Goal: Transaction & Acquisition: Purchase product/service

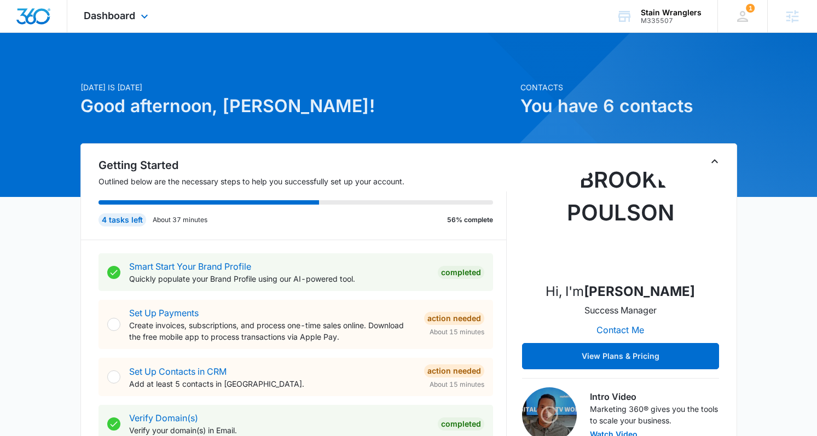
click at [123, 26] on div "Dashboard Apps Reputation Websites Forms CRM Email Social Payments POS Content …" at bounding box center [117, 16] width 100 height 32
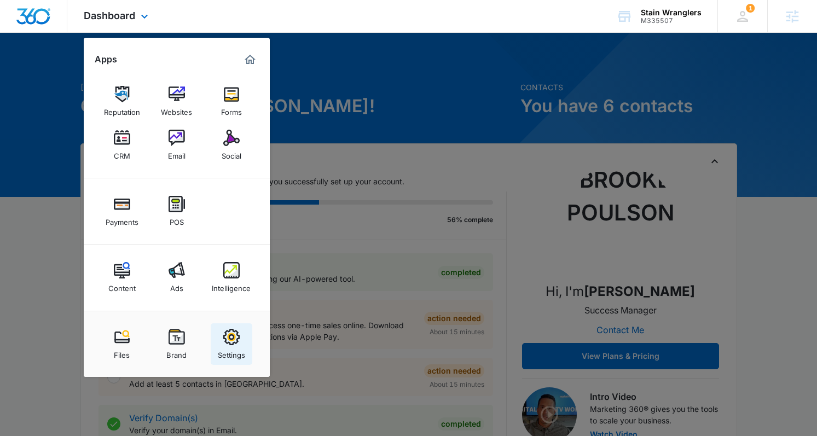
click at [237, 339] on img at bounding box center [231, 337] width 16 height 16
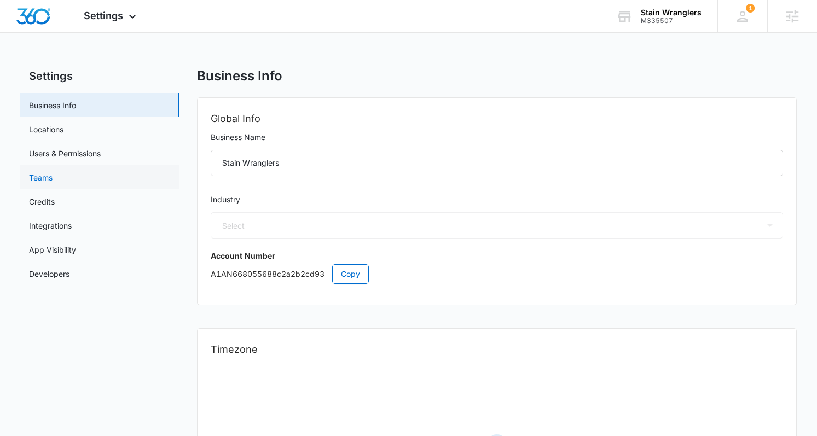
select select "46"
select select "US"
select select "America/[GEOGRAPHIC_DATA]"
click at [55, 196] on link "Credits" at bounding box center [42, 201] width 26 height 11
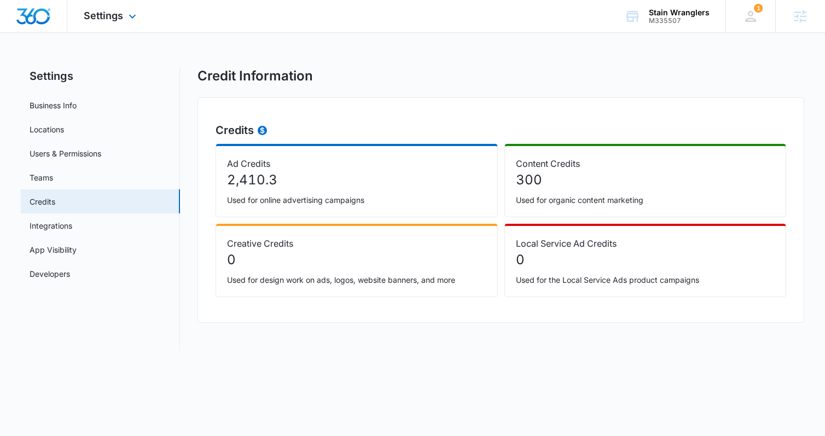
click at [107, 23] on div "Settings Apps Reputation Websites Forms CRM Email Social Payments POS Content A…" at bounding box center [111, 16] width 88 height 32
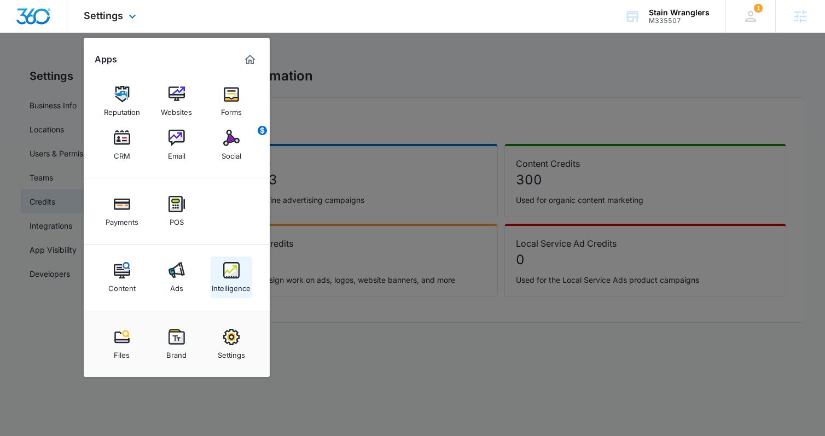
click at [218, 270] on link "Intelligence" at bounding box center [232, 278] width 42 height 42
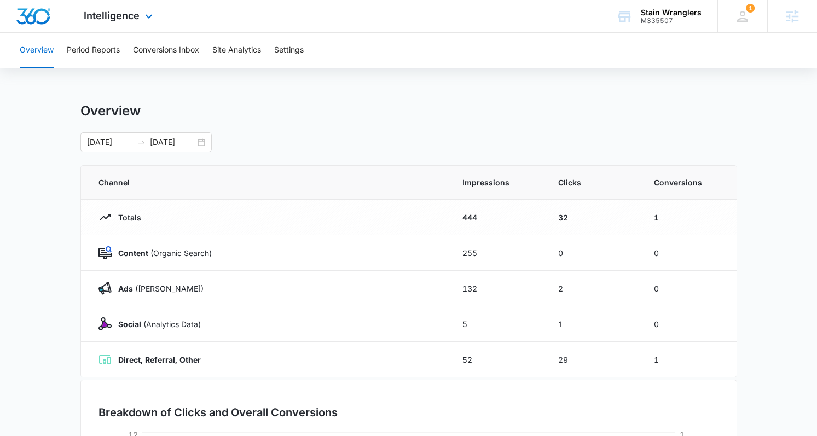
click at [135, 23] on div "Intelligence Apps Reputation Websites Forms CRM Email Social Payments POS Conte…" at bounding box center [119, 16] width 105 height 32
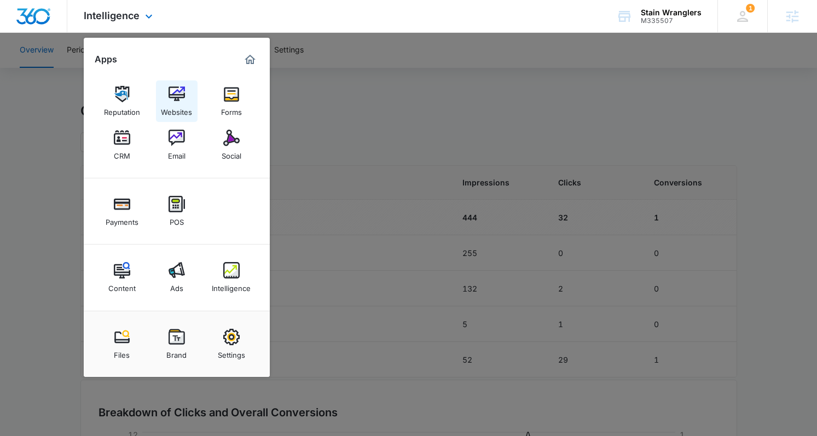
click at [171, 95] on img at bounding box center [177, 94] width 16 height 16
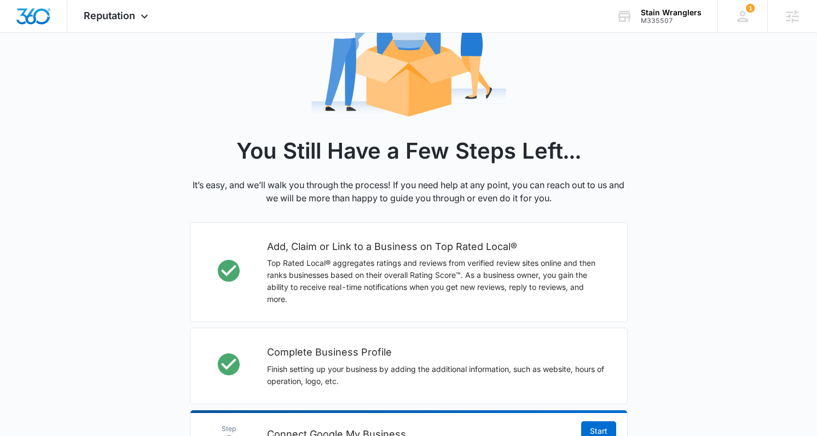
scroll to position [106, 0]
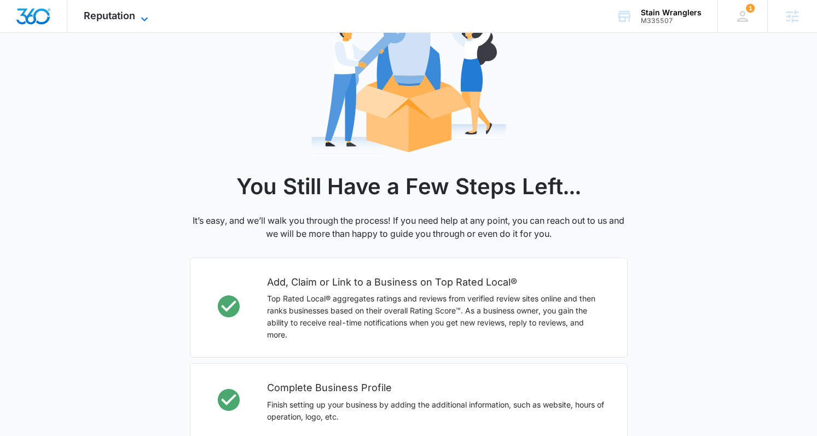
click at [93, 20] on span "Reputation" at bounding box center [109, 15] width 51 height 11
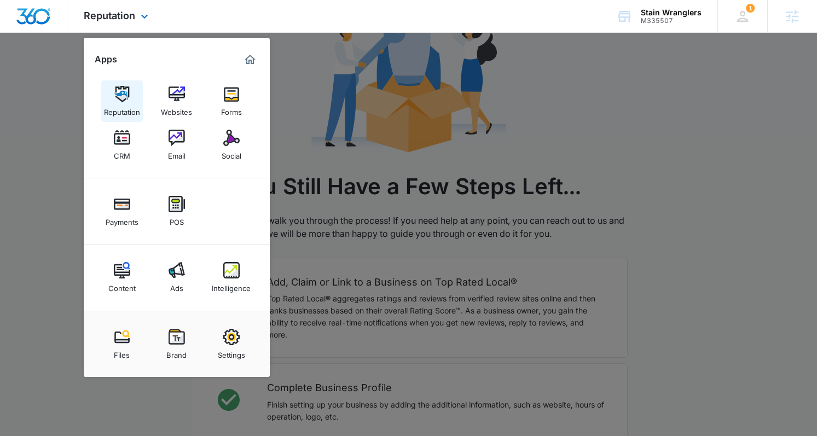
click at [127, 97] on img at bounding box center [122, 94] width 16 height 16
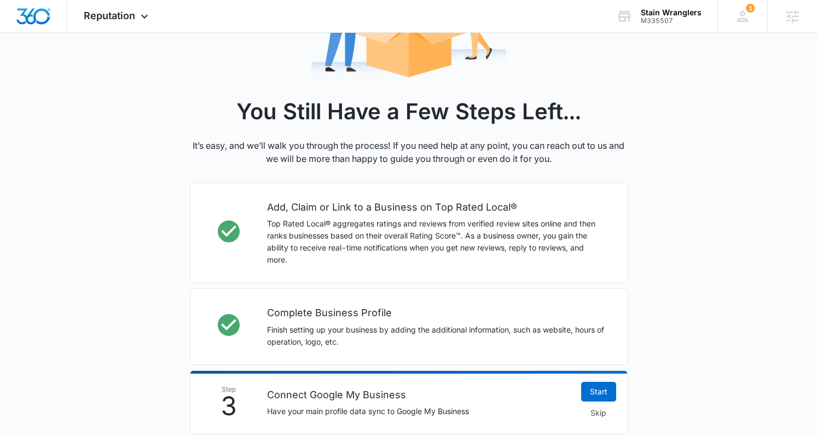
scroll to position [240, 0]
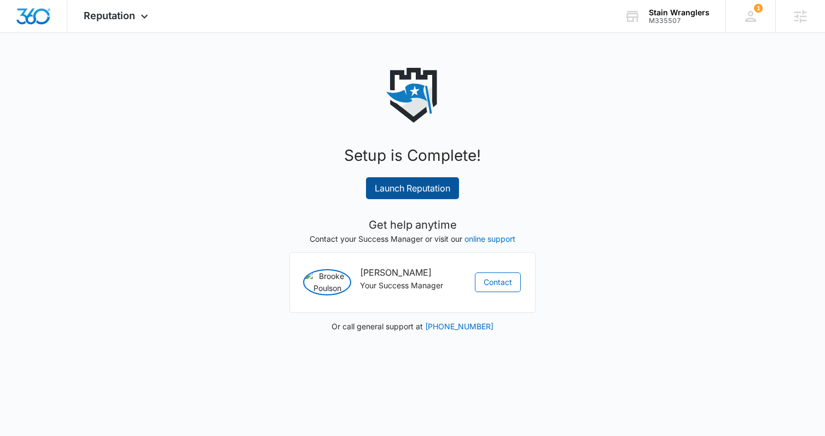
click at [413, 191] on link "Launch Reputation" at bounding box center [412, 188] width 93 height 22
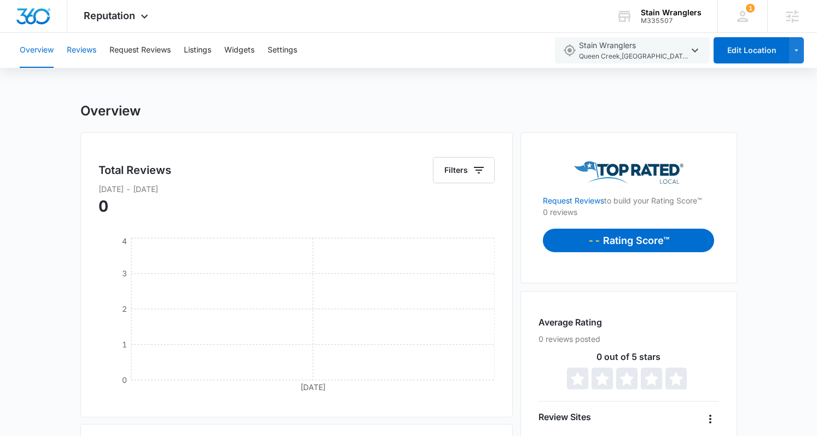
click at [88, 57] on button "Reviews" at bounding box center [82, 50] width 30 height 35
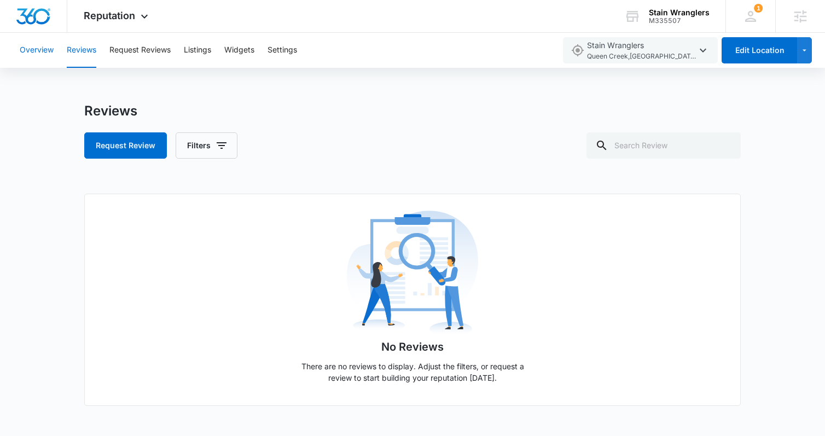
click at [32, 47] on button "Overview" at bounding box center [37, 50] width 34 height 35
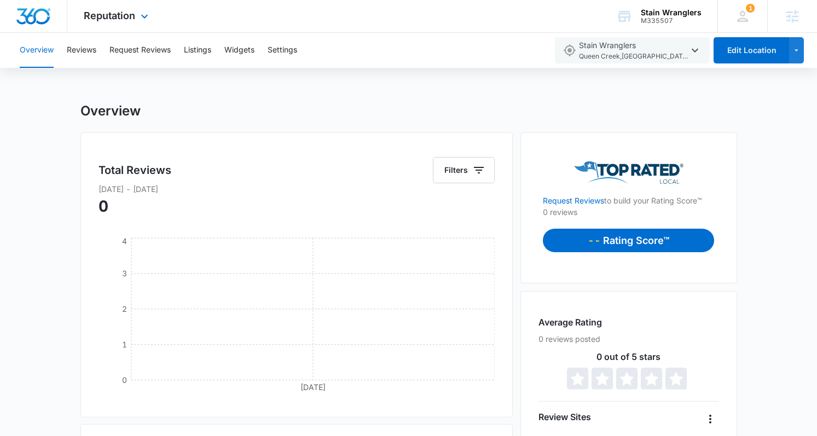
click at [101, 7] on div "Reputation Apps Reputation Websites Forms CRM Email Social Payments POS Content…" at bounding box center [117, 16] width 100 height 32
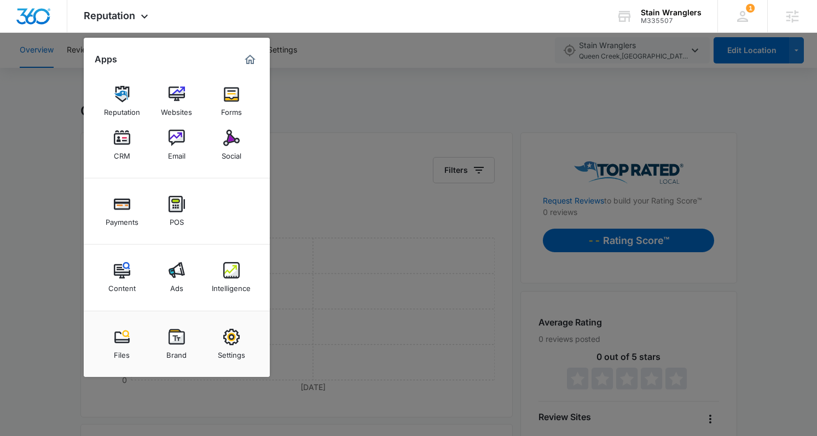
click at [115, 282] on div "Content" at bounding box center [121, 285] width 27 height 14
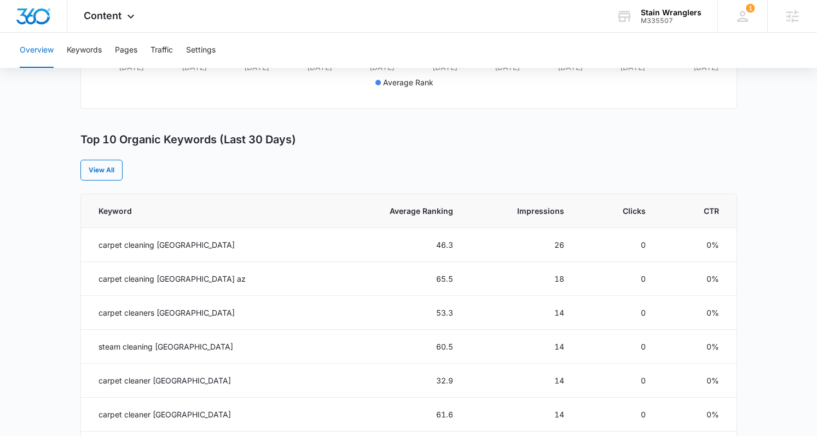
scroll to position [340, 0]
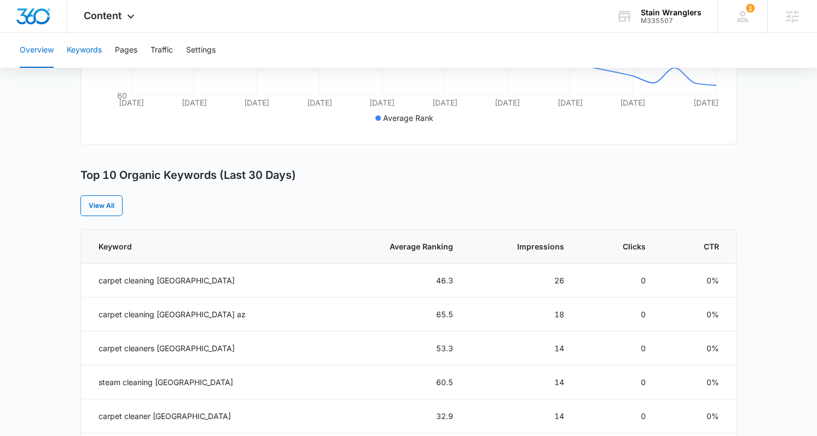
click at [88, 53] on button "Keywords" at bounding box center [84, 50] width 35 height 35
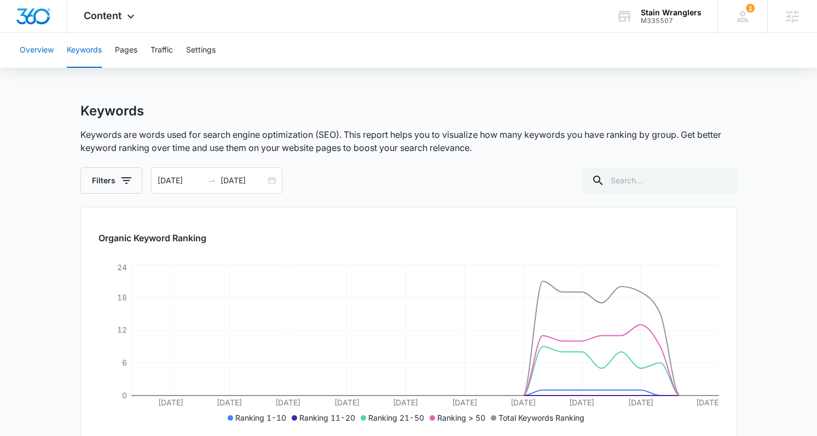
click at [49, 63] on button "Overview" at bounding box center [37, 50] width 34 height 35
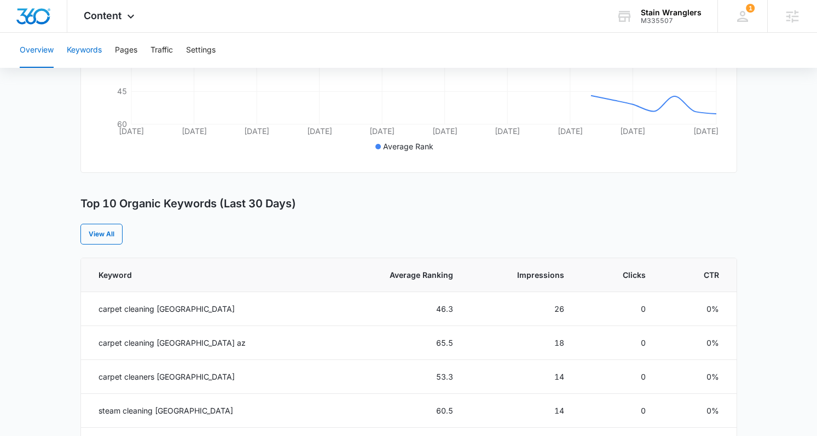
scroll to position [349, 0]
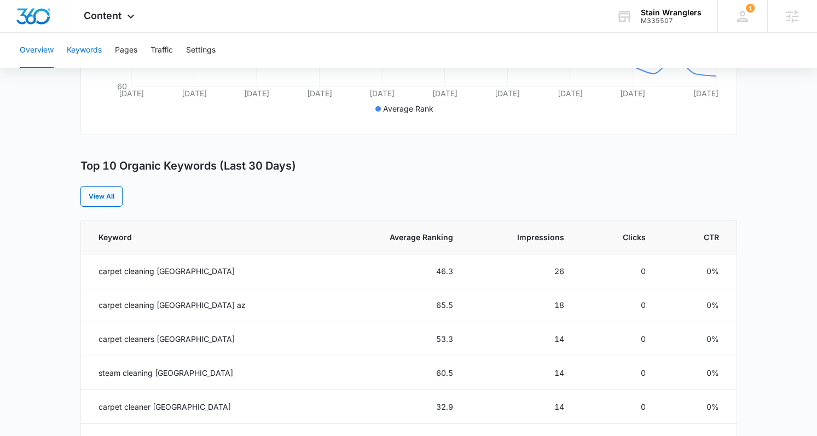
click at [80, 51] on button "Keywords" at bounding box center [84, 50] width 35 height 35
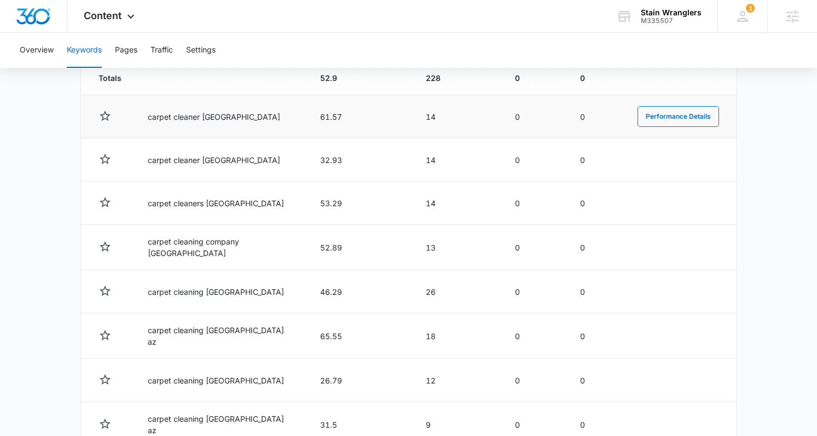
scroll to position [543, 0]
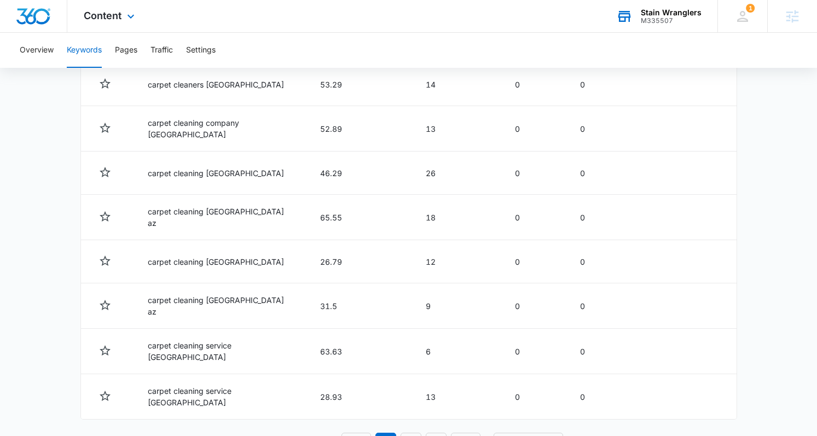
click at [661, 17] on div "M335507" at bounding box center [671, 21] width 61 height 8
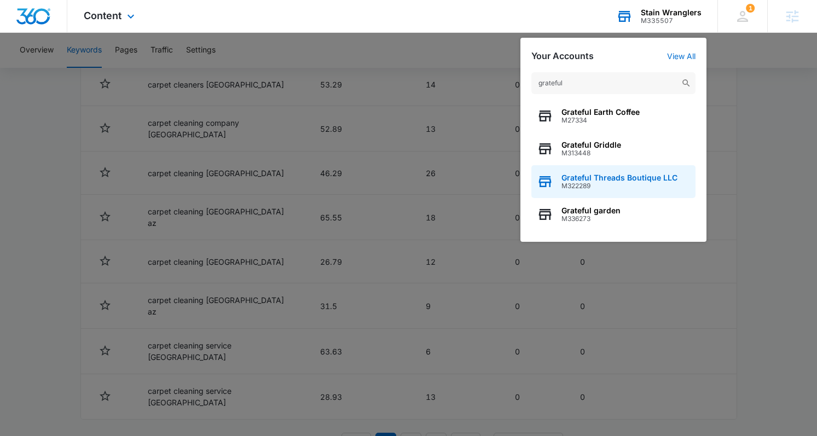
type input "grateful"
click at [614, 176] on span "Grateful Threads Boutique LLC" at bounding box center [619, 177] width 116 height 9
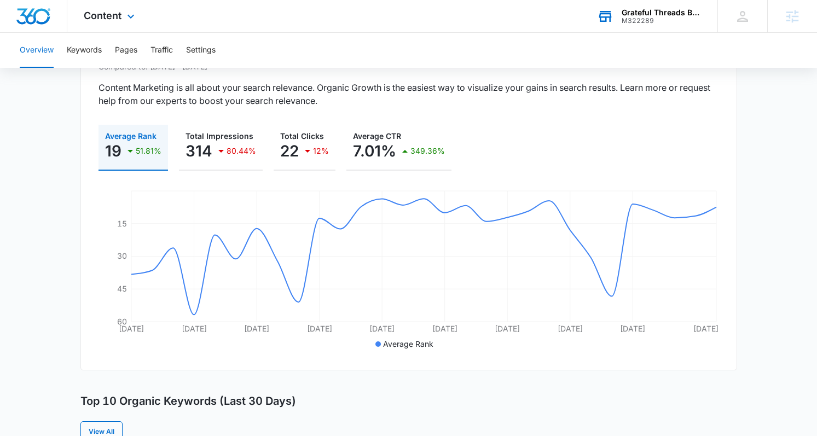
scroll to position [128, 0]
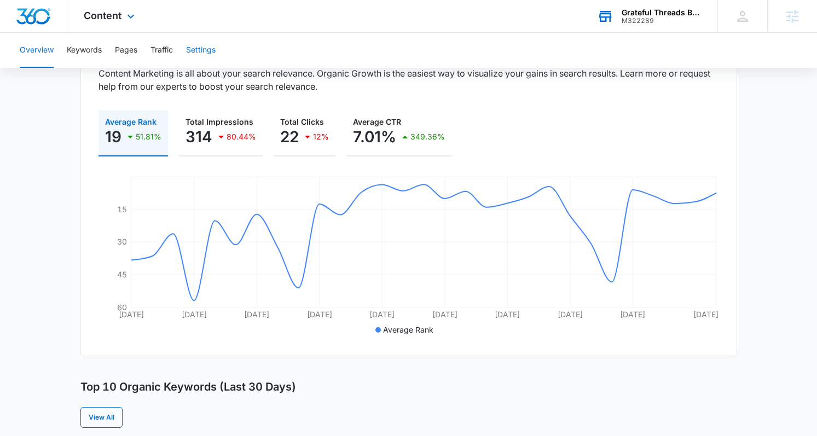
click at [200, 51] on button "Settings" at bounding box center [201, 50] width 30 height 35
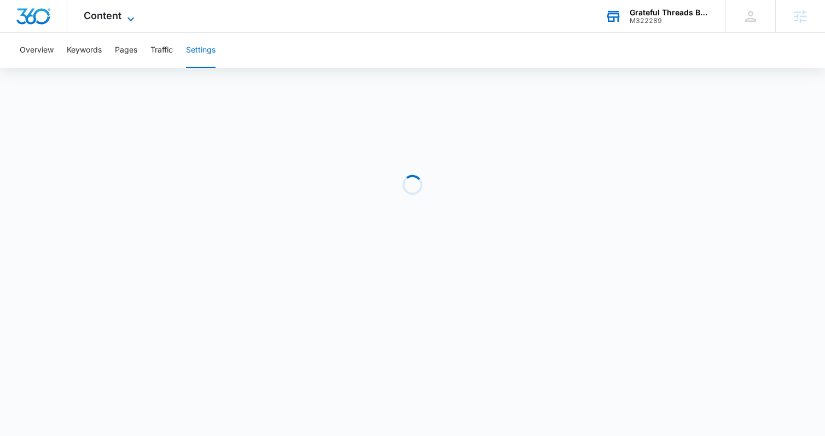
click at [104, 17] on span "Content" at bounding box center [103, 15] width 38 height 11
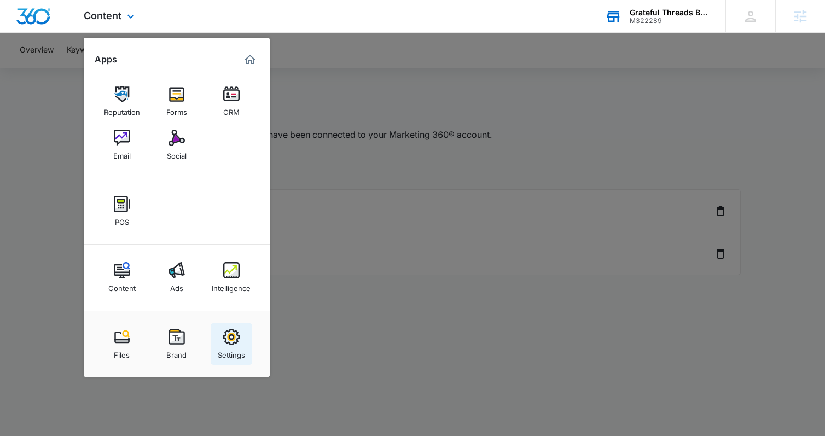
click at [240, 326] on link "Settings" at bounding box center [232, 344] width 42 height 42
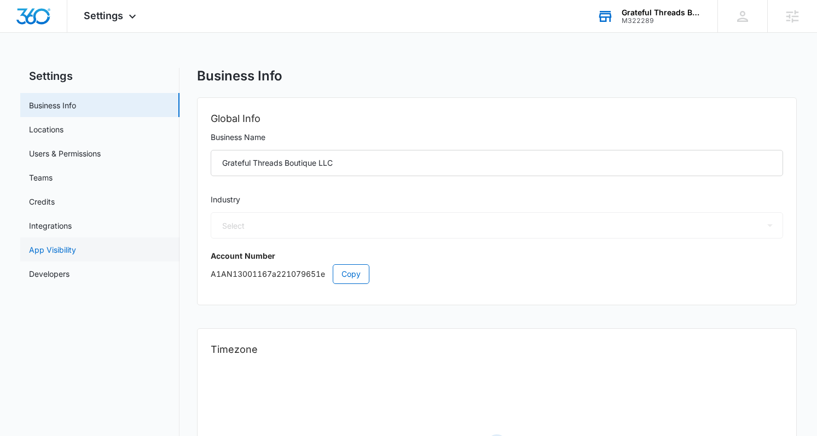
select select "45"
select select "US"
select select "America/Chicago"
click at [55, 202] on link "Credits" at bounding box center [42, 201] width 26 height 11
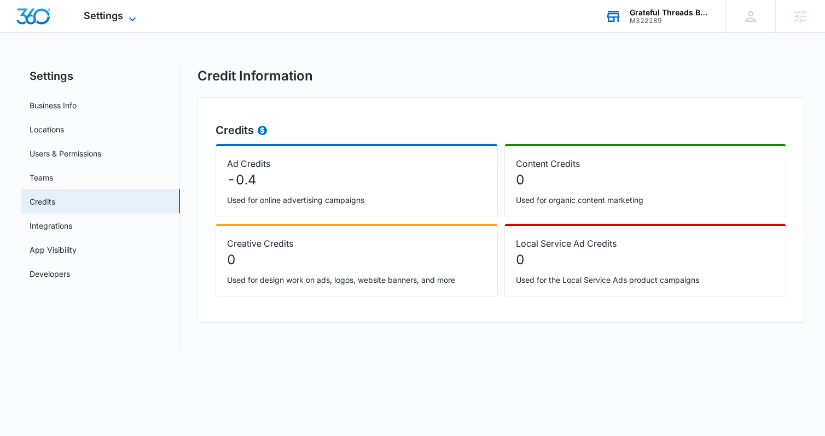
click at [115, 9] on div "Settings Apps Reputation Forms CRM Email Social POS Content Ads Intelligence Fi…" at bounding box center [111, 16] width 88 height 32
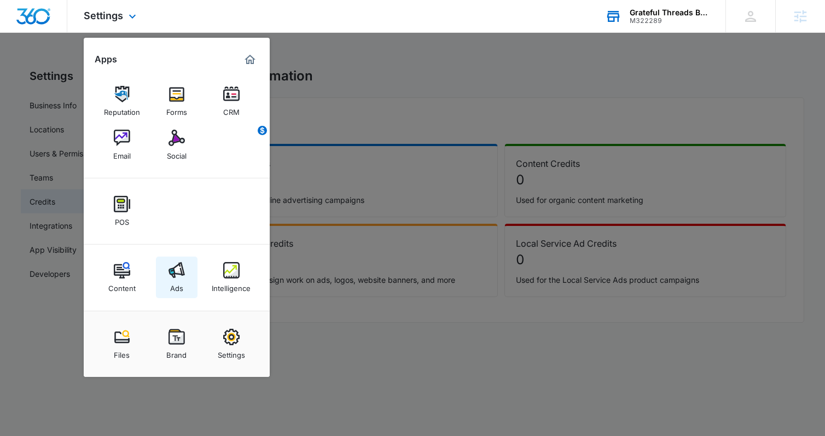
click at [178, 261] on link "Ads" at bounding box center [177, 278] width 42 height 42
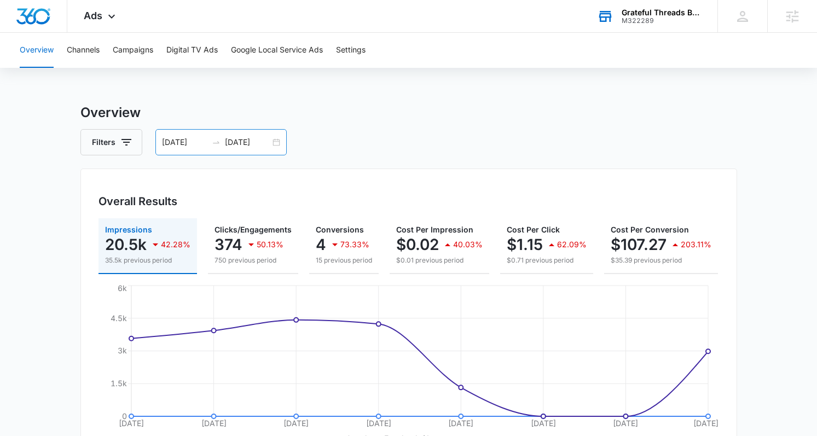
click at [278, 146] on div "08/22/2025 08/29/2025" at bounding box center [220, 142] width 131 height 26
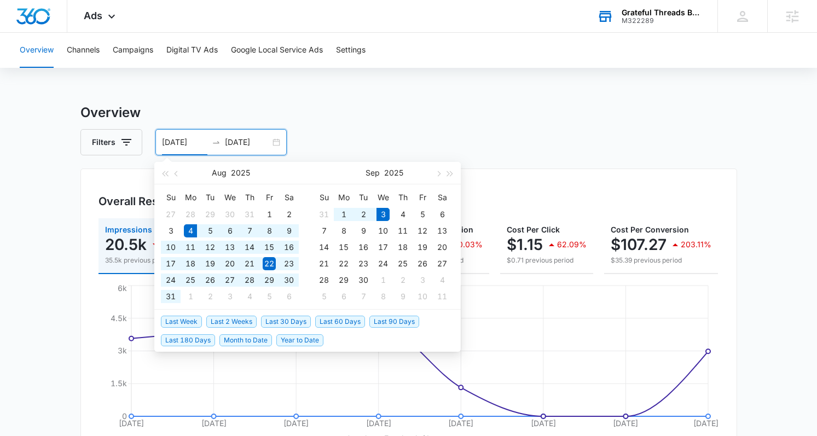
click at [300, 321] on span "Last 30 Days" at bounding box center [286, 322] width 50 height 12
type input "08/04/2025"
type input "09/03/2025"
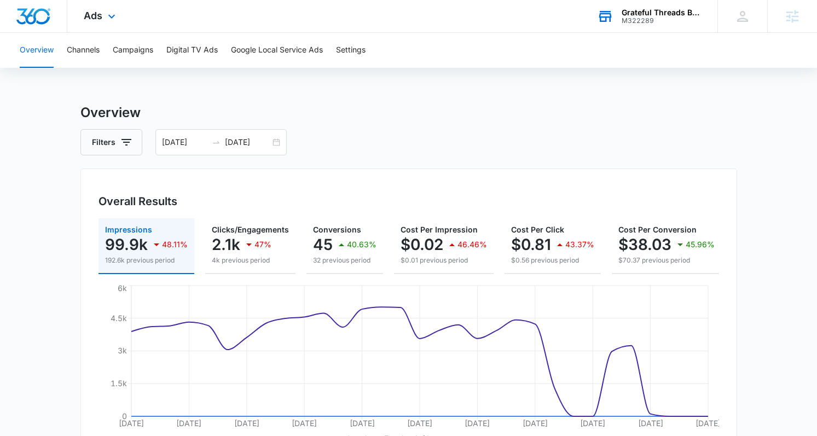
click at [38, 10] on img "Dashboard" at bounding box center [33, 16] width 35 height 16
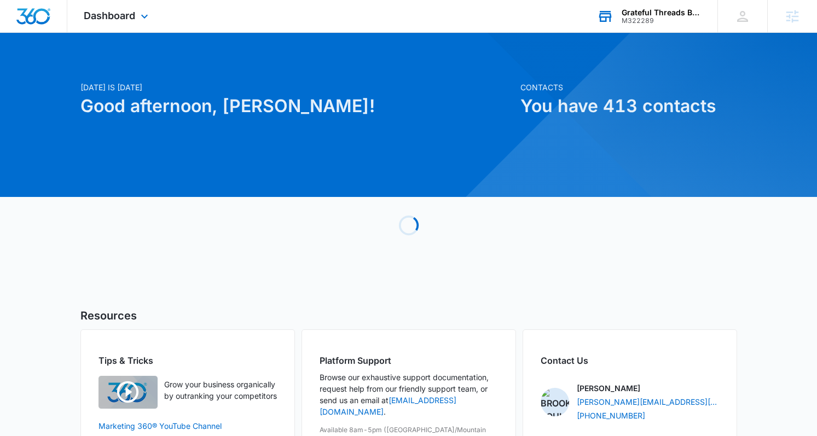
click at [168, 9] on div "Dashboard Apps Reputation Forms CRM Email Social POS Content Ads Intelligence F…" at bounding box center [408, 16] width 817 height 33
drag, startPoint x: 144, startPoint y: 13, endPoint x: 144, endPoint y: 19, distance: 6.0
click at [144, 13] on icon at bounding box center [144, 19] width 13 height 13
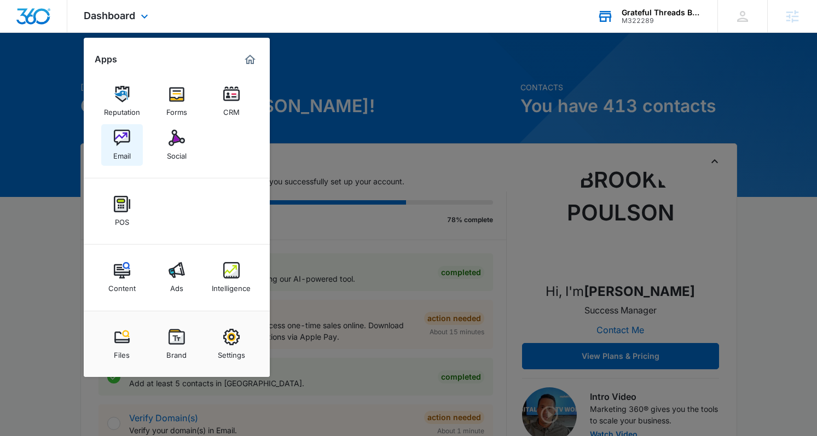
click at [117, 135] on img at bounding box center [122, 138] width 16 height 16
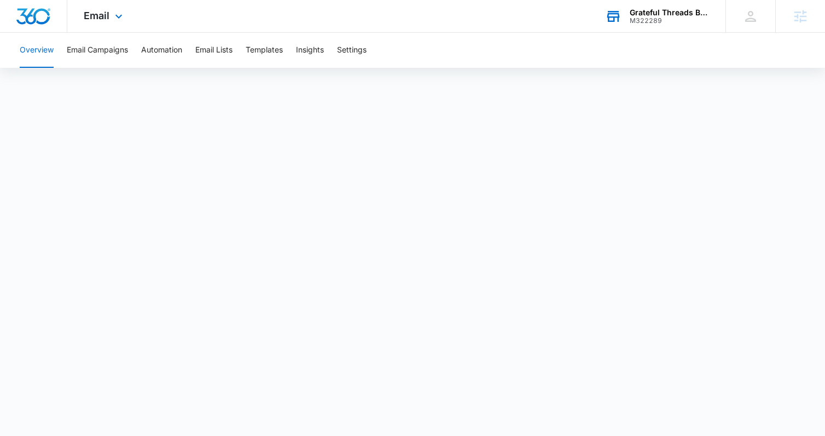
drag, startPoint x: 84, startPoint y: 20, endPoint x: 93, endPoint y: 46, distance: 27.2
click at [84, 21] on span "Email" at bounding box center [97, 15] width 26 height 11
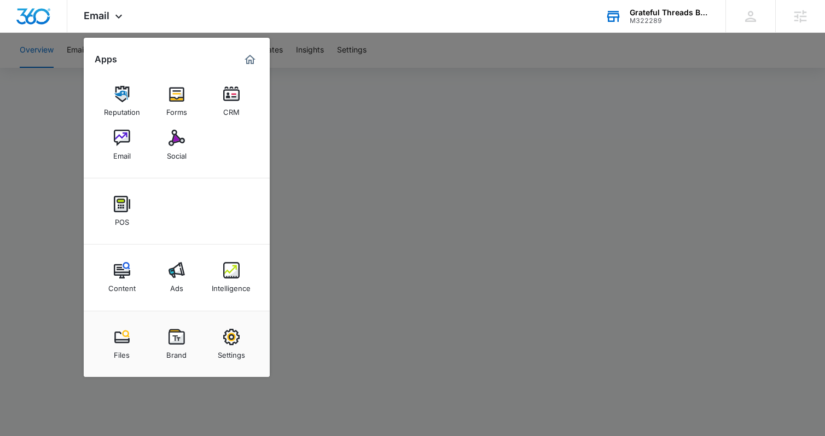
click at [133, 268] on link "Content" at bounding box center [122, 278] width 42 height 42
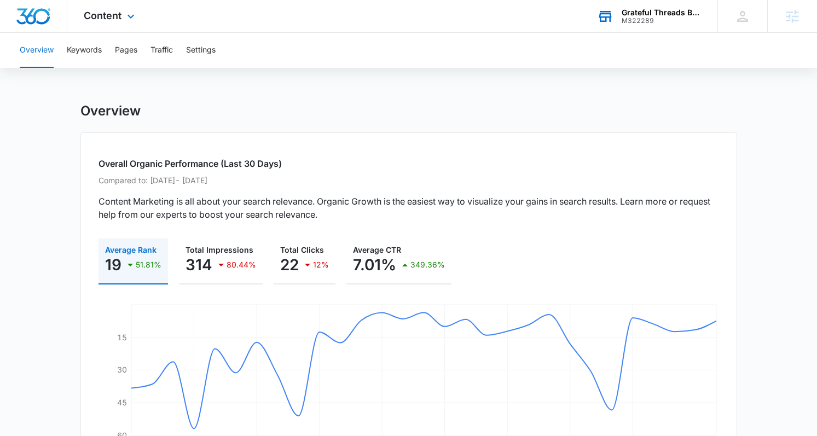
click at [42, 21] on img "Dashboard" at bounding box center [33, 16] width 35 height 16
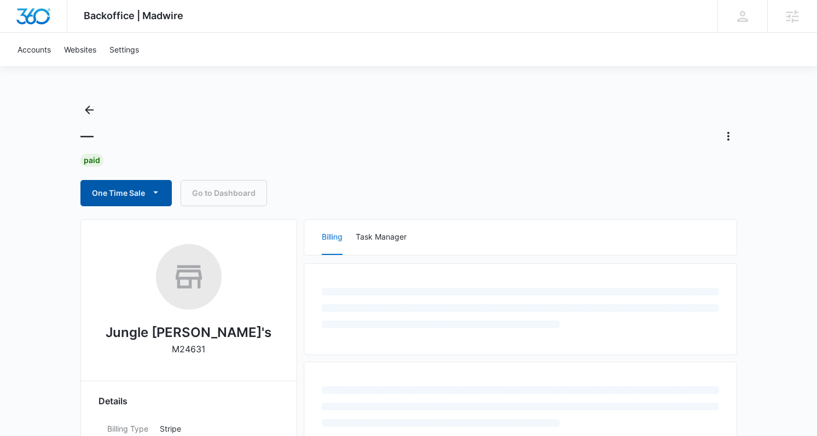
click at [132, 194] on button "One Time Sale" at bounding box center [125, 193] width 91 height 26
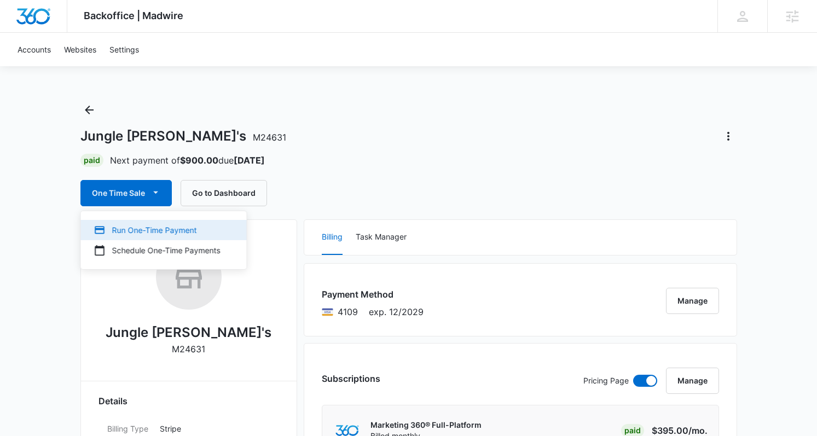
click at [146, 227] on div "Run One-Time Payment" at bounding box center [157, 229] width 126 height 11
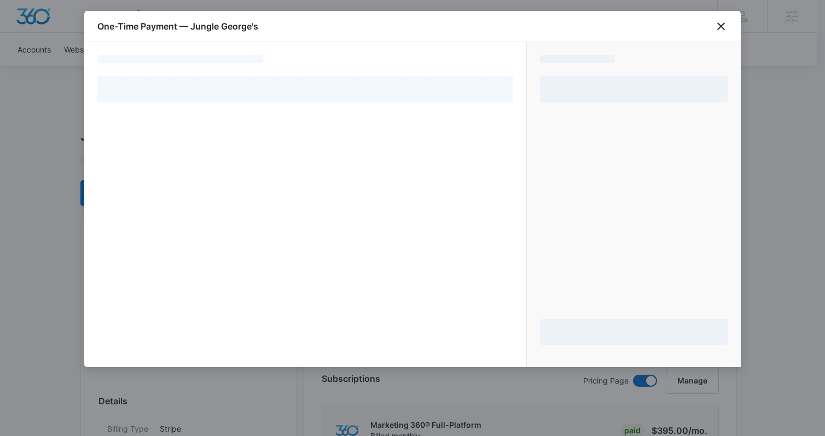
select select "pm_1RIyIYA4n8RTgNjUu61QV8Lg"
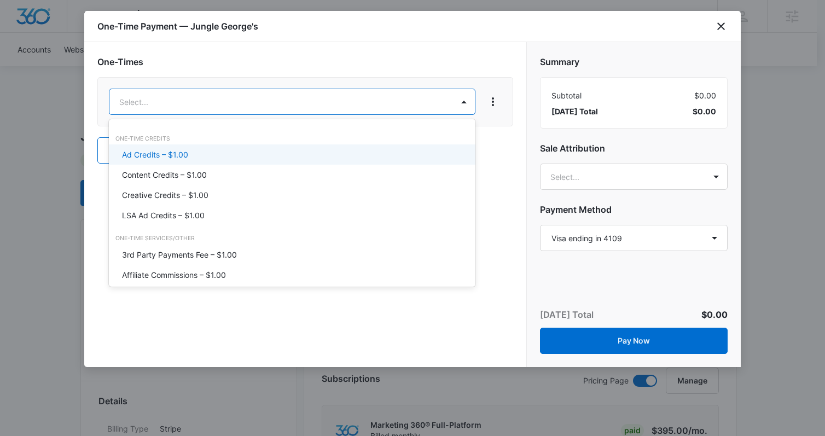
click at [248, 156] on div "Ad Credits – $1.00" at bounding box center [291, 154] width 338 height 11
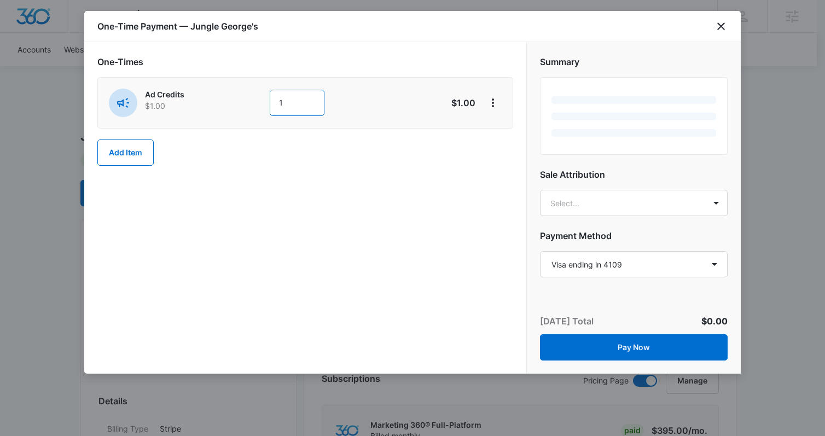
drag, startPoint x: 293, startPoint y: 105, endPoint x: 266, endPoint y: 102, distance: 26.9
click at [266, 102] on div "Ad Credits $1.00 1" at bounding box center [266, 103] width 315 height 28
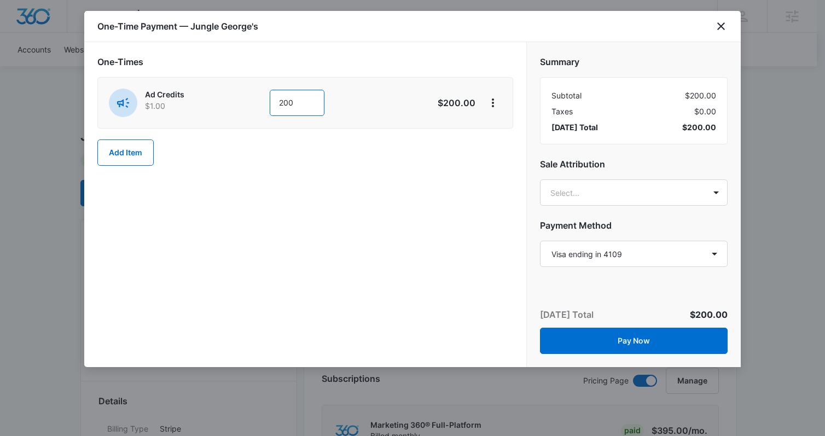
type input "200"
click at [203, 143] on div "One-Times Ad Credits $1.00 200 $200.00 Add Item" at bounding box center [305, 110] width 416 height 111
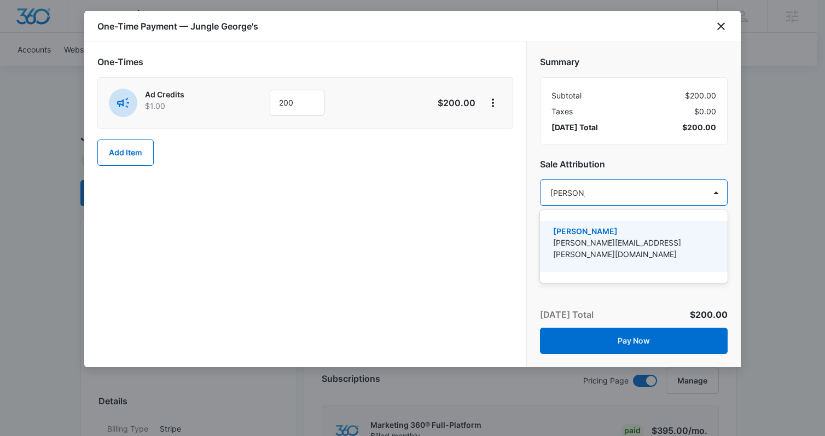
type input "[PERSON_NAME]"
click at [609, 242] on p "[PERSON_NAME][EMAIL_ADDRESS][PERSON_NAME][DOMAIN_NAME]" at bounding box center [632, 248] width 159 height 23
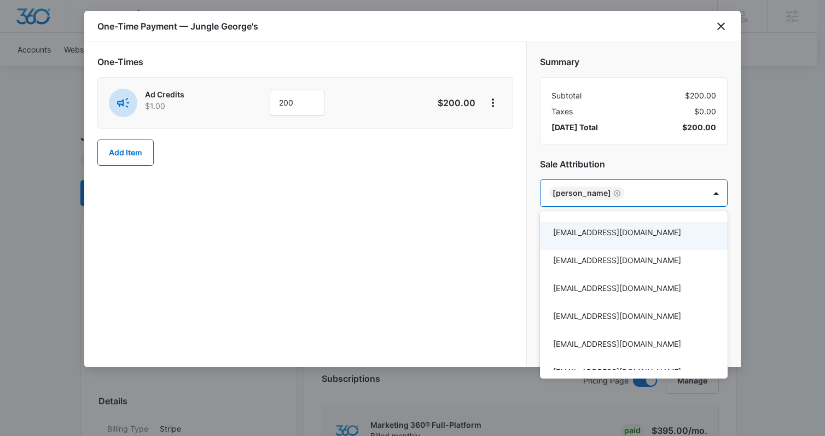
click at [479, 242] on div at bounding box center [412, 218] width 825 height 436
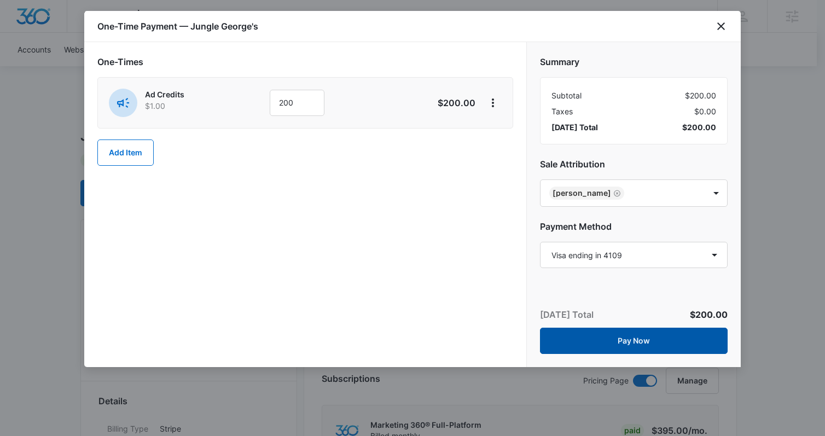
click at [590, 344] on button "Pay Now" at bounding box center [634, 341] width 188 height 26
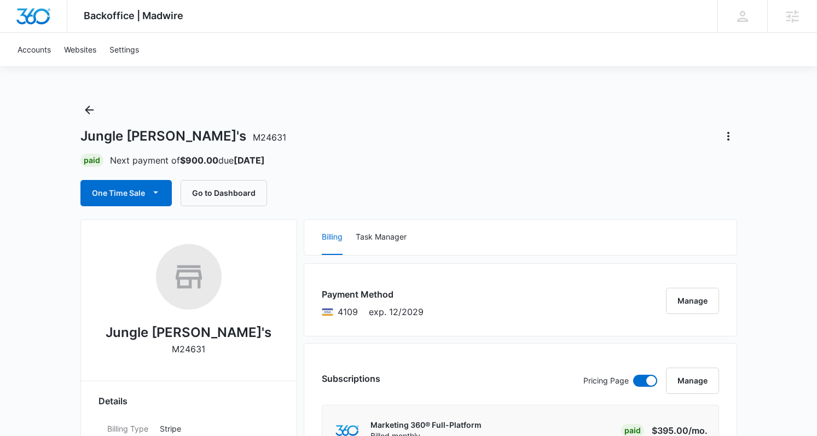
drag, startPoint x: 619, startPoint y: 166, endPoint x: 642, endPoint y: 112, distance: 58.6
click at [619, 155] on div "Paid Next payment of $900.00 due [DATE]" at bounding box center [408, 160] width 657 height 13
